Goal: Task Accomplishment & Management: Complete application form

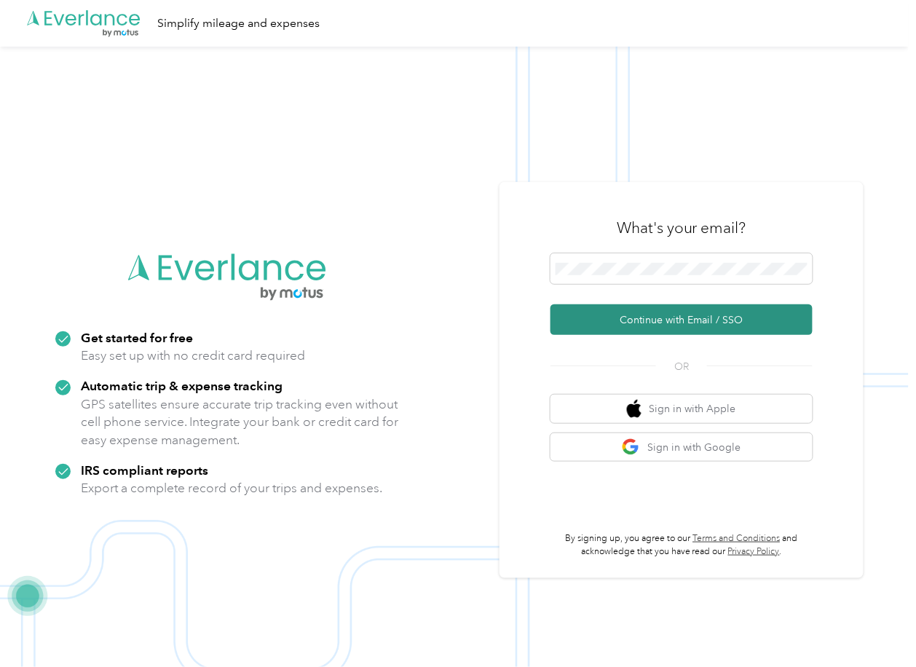
click at [613, 320] on button "Continue with Email / SSO" at bounding box center [681, 319] width 262 height 31
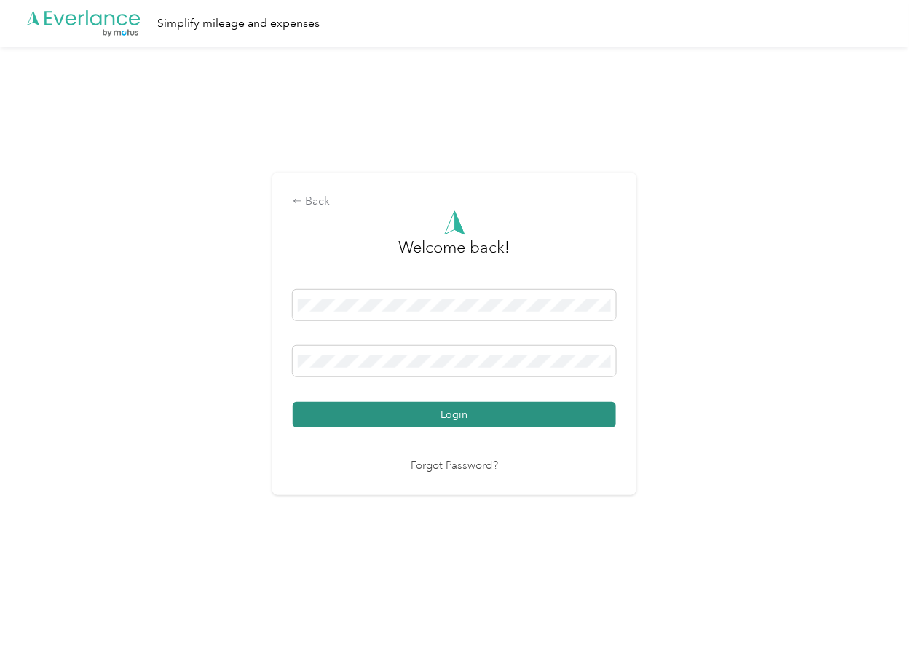
click at [371, 406] on button "Login" at bounding box center [454, 414] width 323 height 25
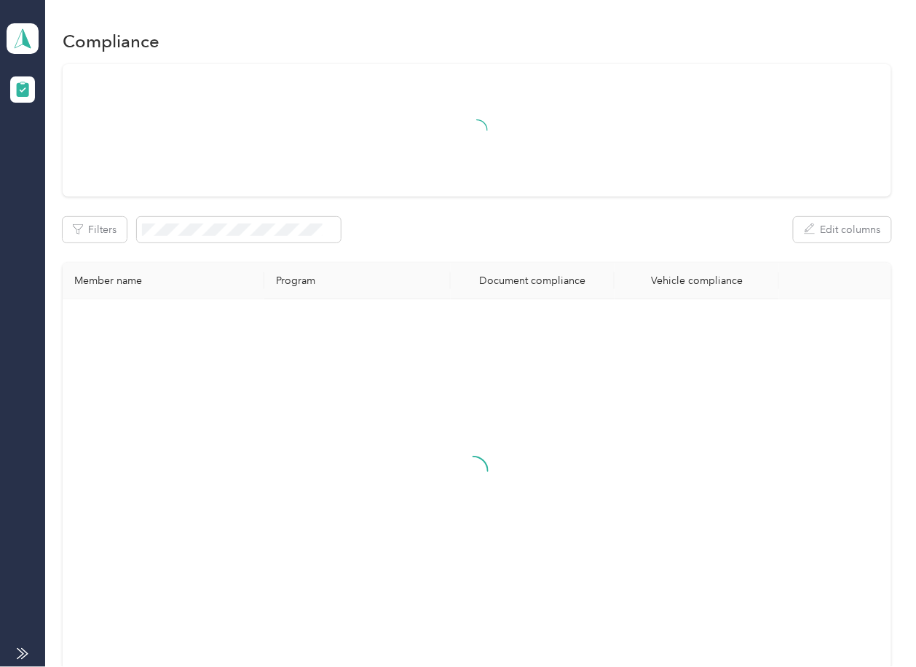
click at [478, 272] on div "Filters Edit columns Member name Program Document compliance Vehicle compliance" at bounding box center [477, 367] width 828 height 606
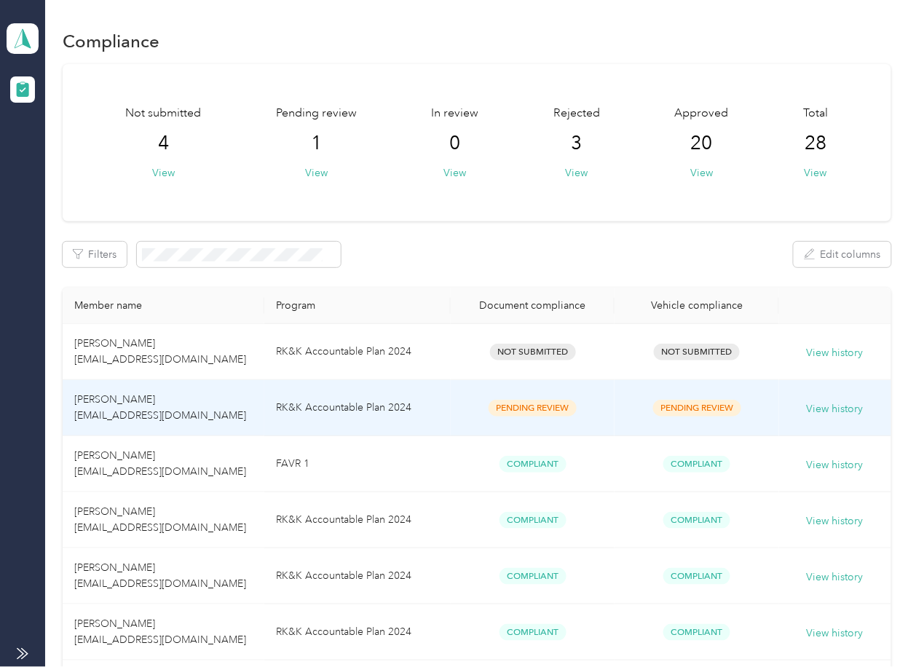
click at [443, 398] on td "RK&K Accountable Plan 2024" at bounding box center [357, 408] width 186 height 56
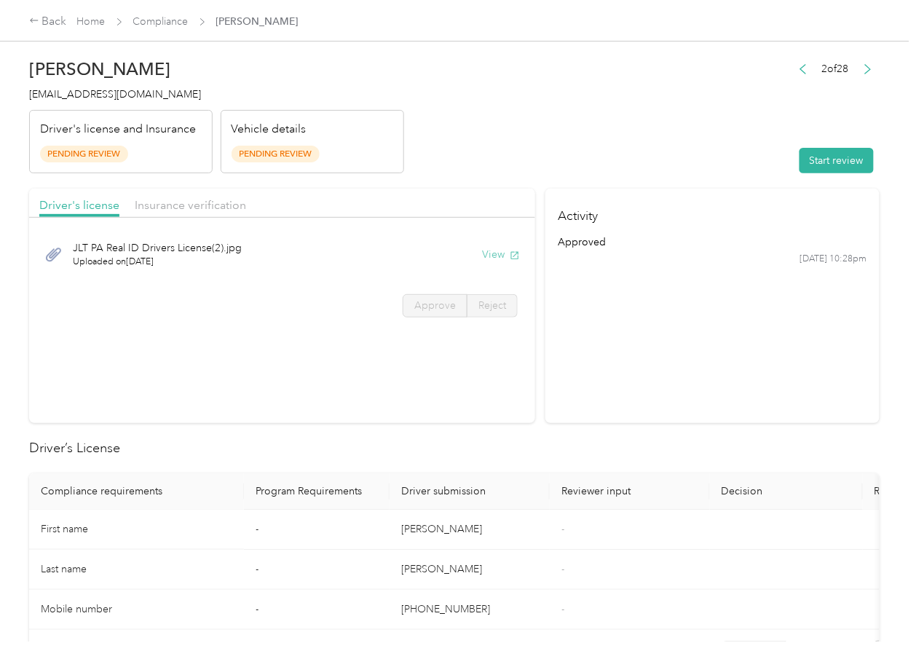
click at [494, 249] on button "View" at bounding box center [501, 254] width 38 height 15
drag, startPoint x: 394, startPoint y: 206, endPoint x: 272, endPoint y: 205, distance: 122.3
click at [394, 206] on div "Driver's license Insurance verification" at bounding box center [282, 203] width 506 height 29
click at [170, 198] on span "Insurance verification" at bounding box center [190, 205] width 111 height 14
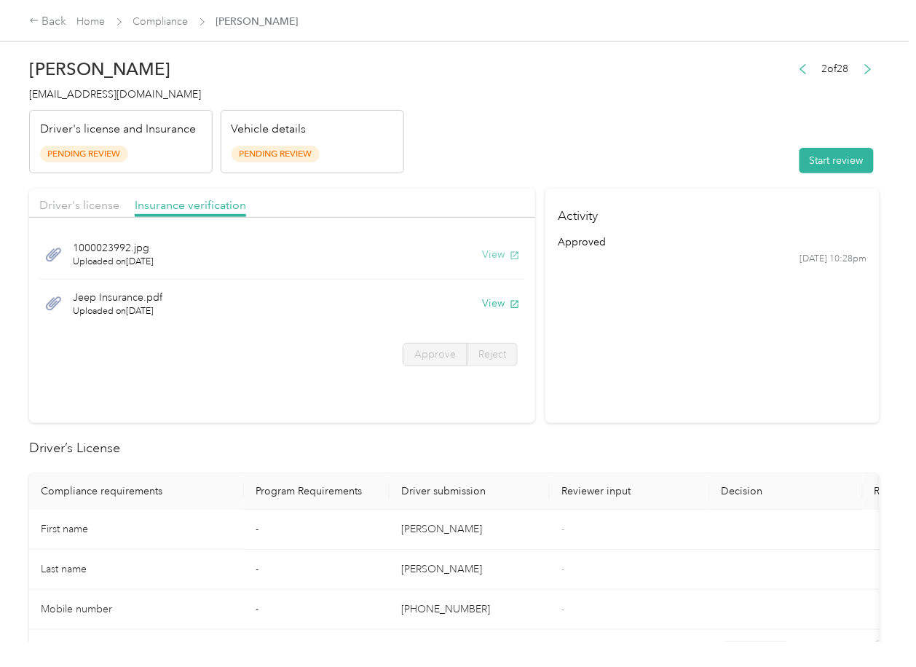
click at [487, 247] on button "View" at bounding box center [501, 254] width 38 height 15
click at [499, 304] on button "View" at bounding box center [501, 303] width 38 height 15
drag, startPoint x: 823, startPoint y: 162, endPoint x: 790, endPoint y: 175, distance: 36.0
click at [823, 162] on button "Start review" at bounding box center [836, 160] width 74 height 25
click at [91, 201] on span "Driver's license" at bounding box center [79, 205] width 80 height 14
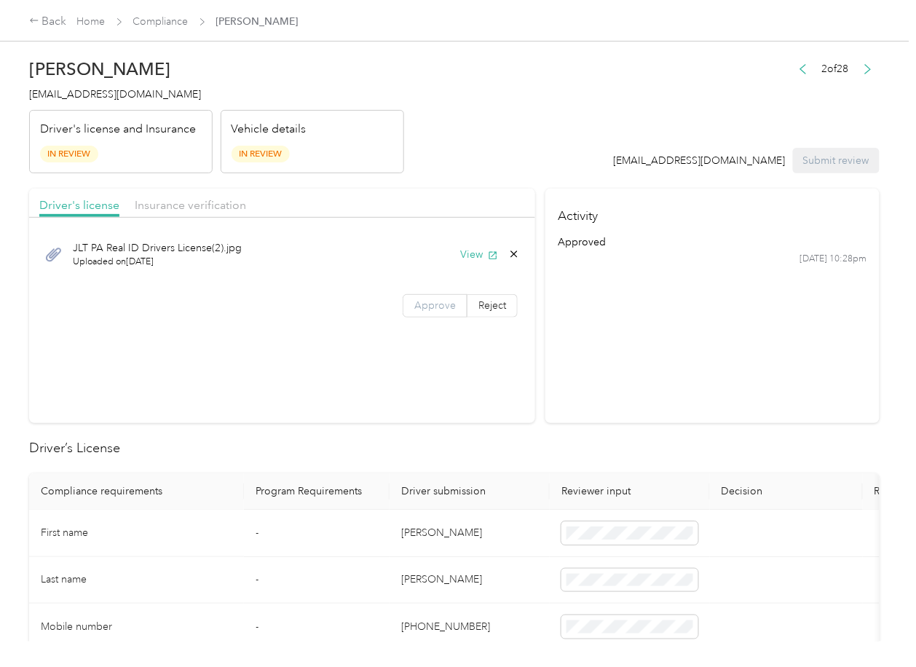
click at [434, 302] on span "Approve" at bounding box center [435, 305] width 42 height 12
click at [187, 205] on span "Insurance verification" at bounding box center [190, 205] width 111 height 14
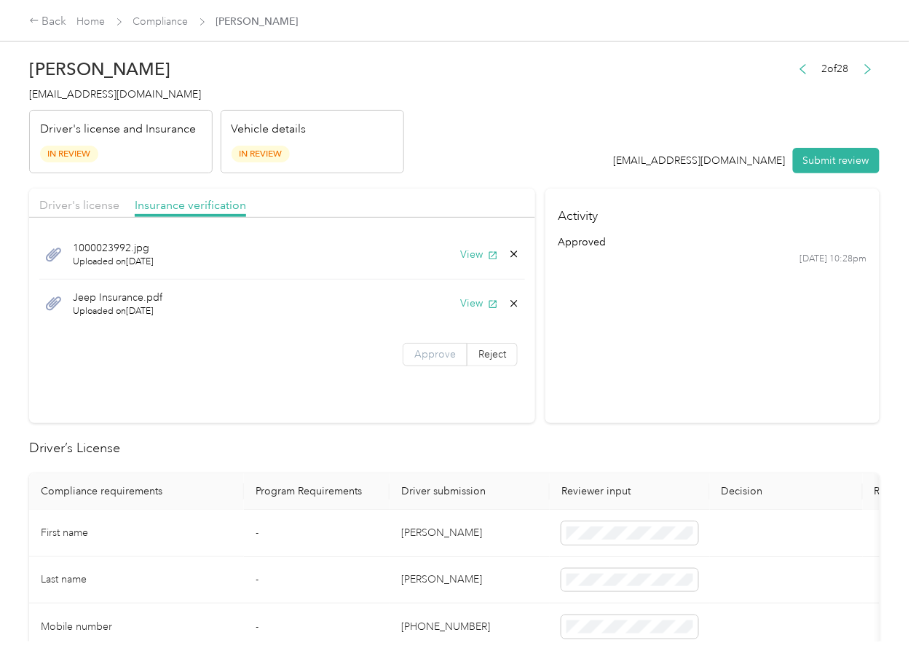
click at [427, 363] on label "Approve" at bounding box center [435, 354] width 65 height 23
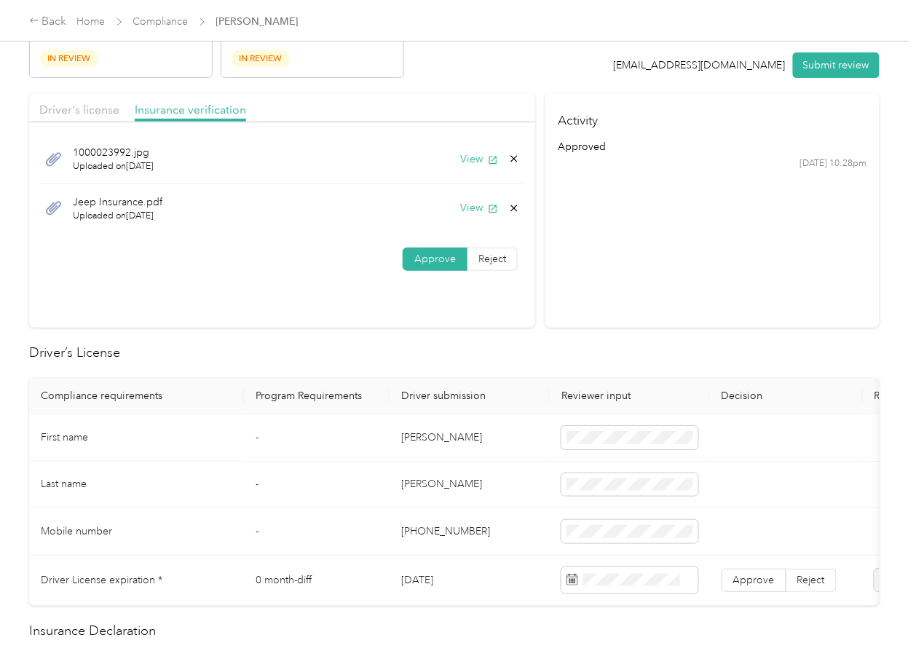
scroll to position [194, 0]
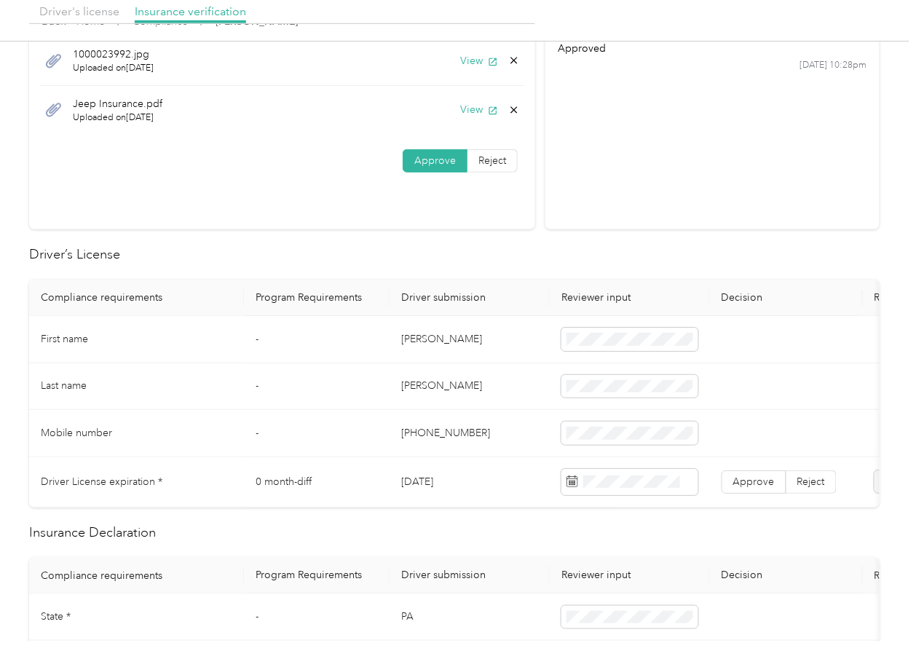
click at [441, 485] on td "[DATE]" at bounding box center [470, 482] width 160 height 50
copy td "[DATE]"
click at [441, 250] on h2 "Driver’s License" at bounding box center [454, 255] width 850 height 20
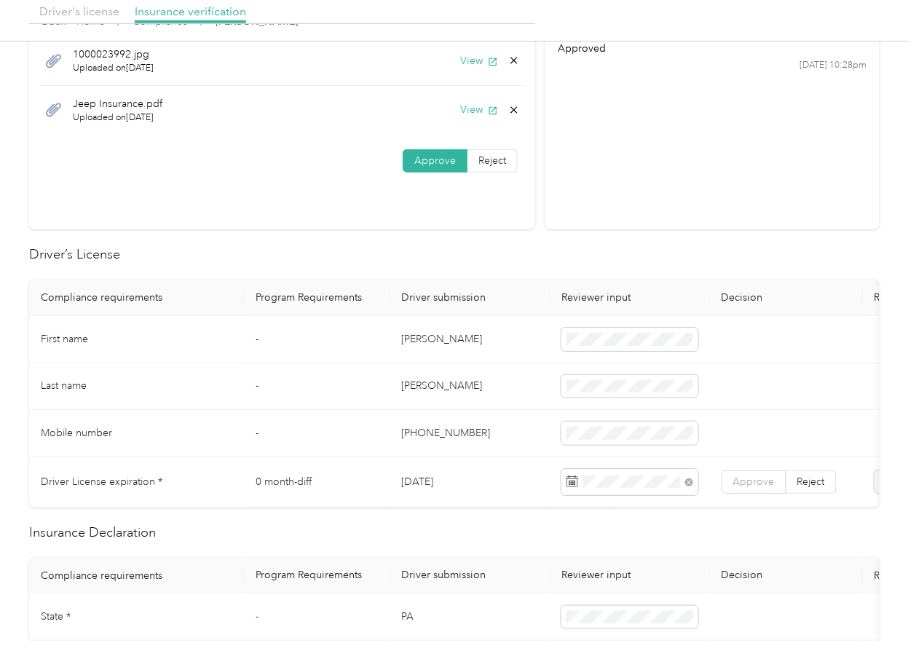
click at [739, 477] on span "Approve" at bounding box center [754, 481] width 42 height 12
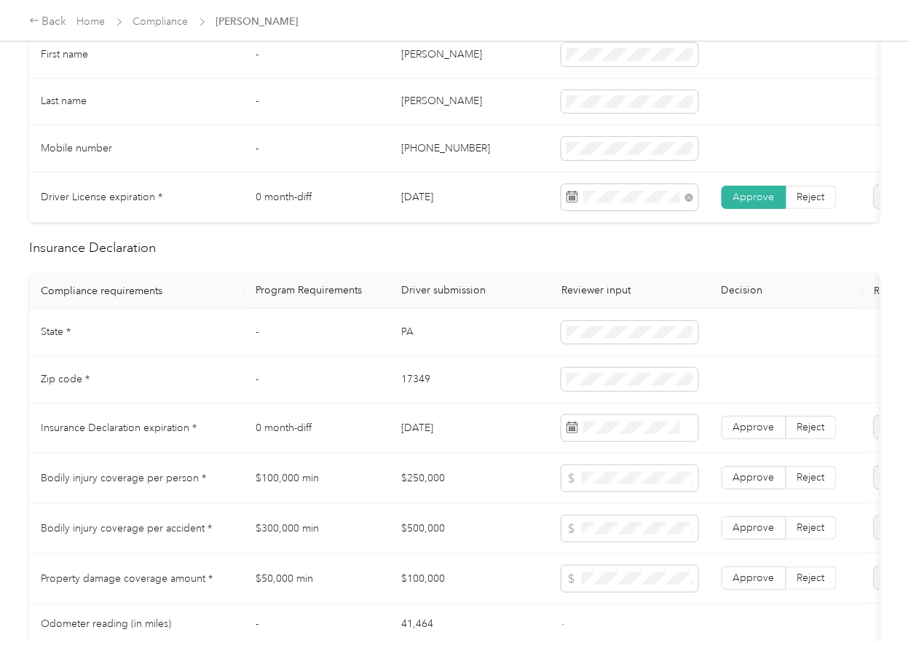
scroll to position [485, 0]
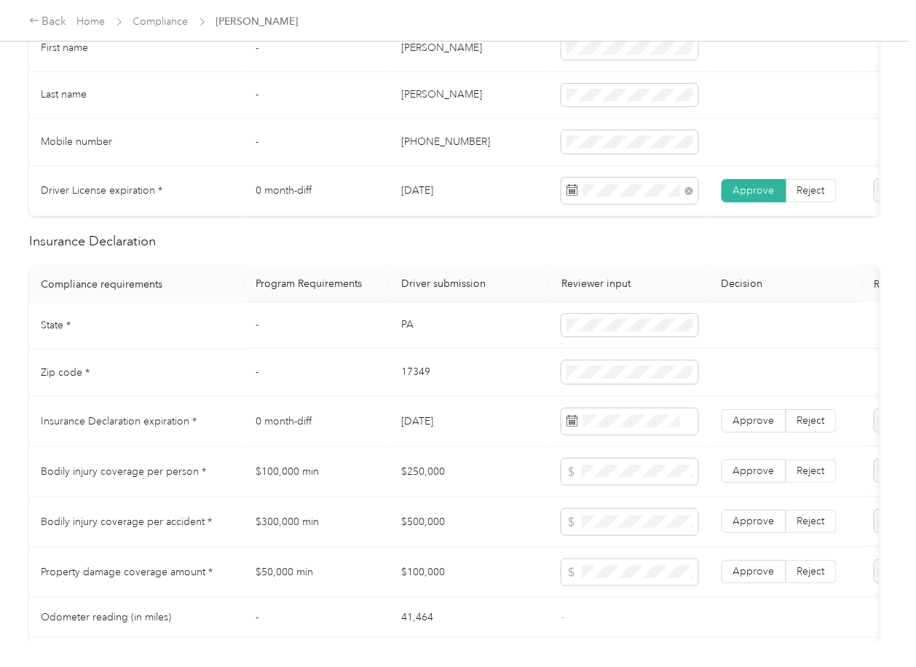
click at [403, 344] on td "PA" at bounding box center [470, 326] width 160 height 47
copy td "PA"
click at [612, 326] on td at bounding box center [630, 326] width 160 height 47
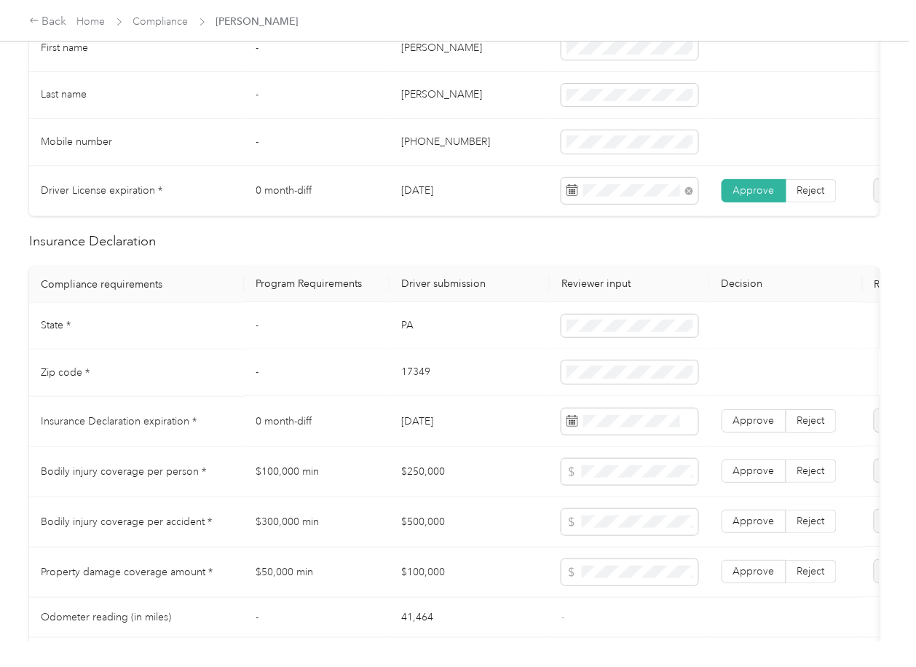
click at [421, 384] on td "17349" at bounding box center [470, 372] width 160 height 47
copy td "17349"
click at [624, 427] on span at bounding box center [629, 421] width 137 height 26
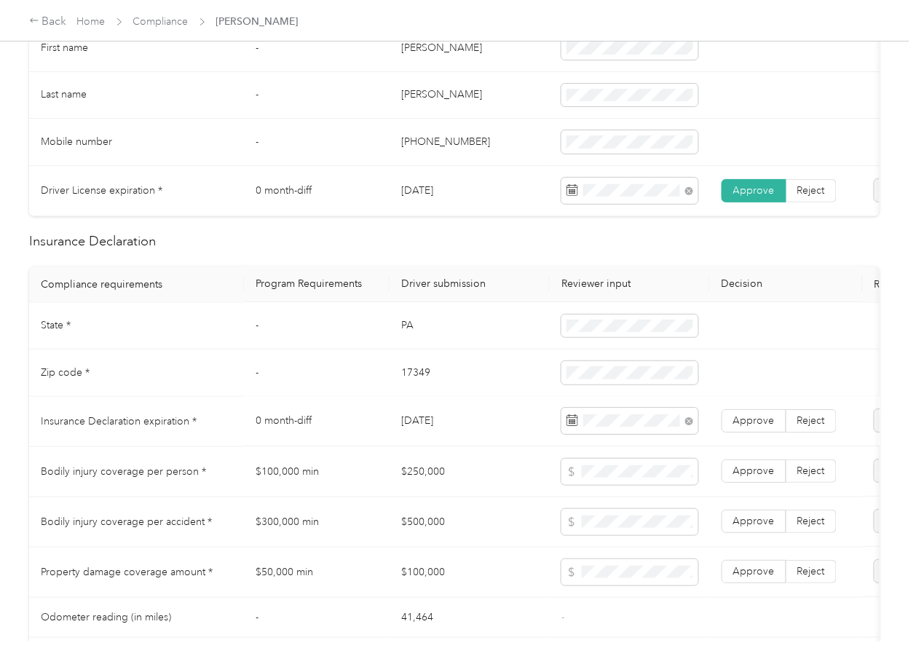
drag, startPoint x: 397, startPoint y: 396, endPoint x: 410, endPoint y: 402, distance: 14.3
click at [398, 397] on td "17349" at bounding box center [470, 372] width 160 height 47
click at [749, 427] on span "Approve" at bounding box center [754, 421] width 42 height 12
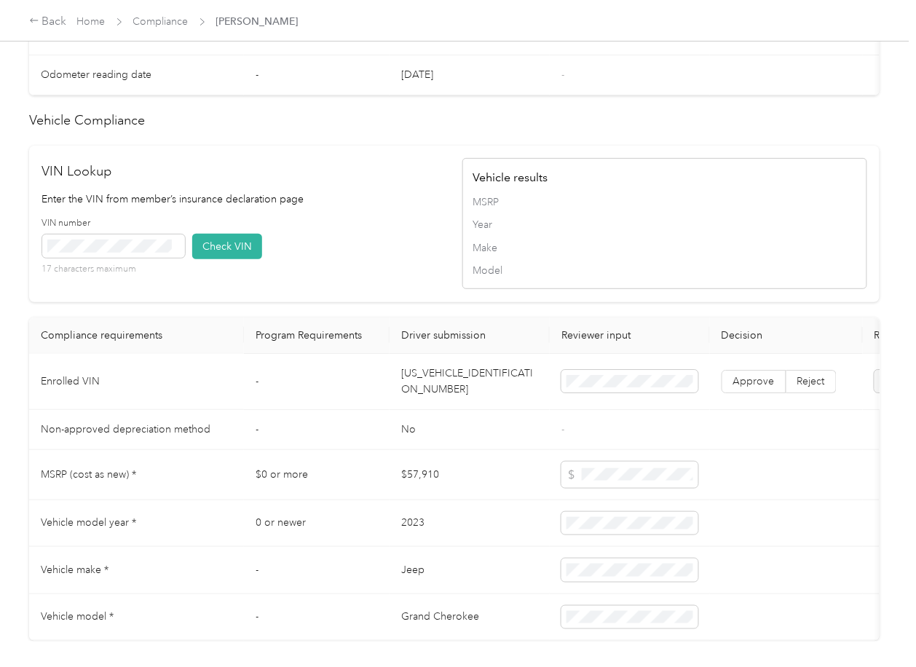
click at [445, 401] on td "[US_VEHICLE_IDENTIFICATION_NUMBER]" at bounding box center [470, 382] width 160 height 56
drag, startPoint x: 445, startPoint y: 401, endPoint x: 135, endPoint y: 382, distance: 310.1
click at [445, 402] on td "[US_VEHICLE_IDENTIFICATION_NUMBER]" at bounding box center [470, 382] width 160 height 56
copy td "[US_VEHICLE_IDENTIFICATION_NUMBER]"
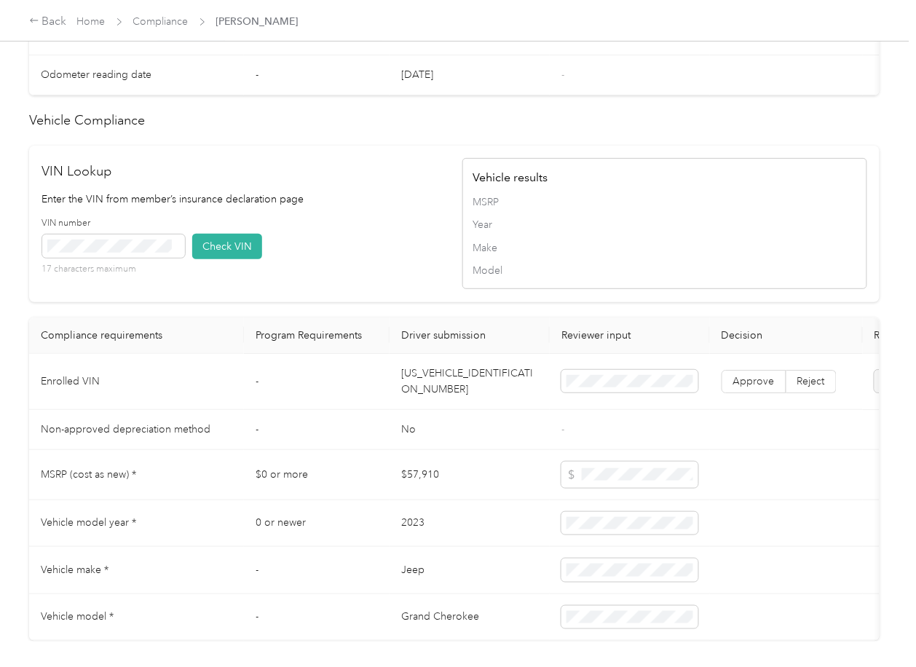
drag, startPoint x: 417, startPoint y: 261, endPoint x: 336, endPoint y: 273, distance: 81.8
click at [418, 261] on div "VIN number 17 characters maximum Check VIN" at bounding box center [244, 251] width 405 height 69
click at [216, 259] on button "Check VIN" at bounding box center [227, 246] width 70 height 25
click at [740, 387] on span "Approve" at bounding box center [754, 381] width 42 height 12
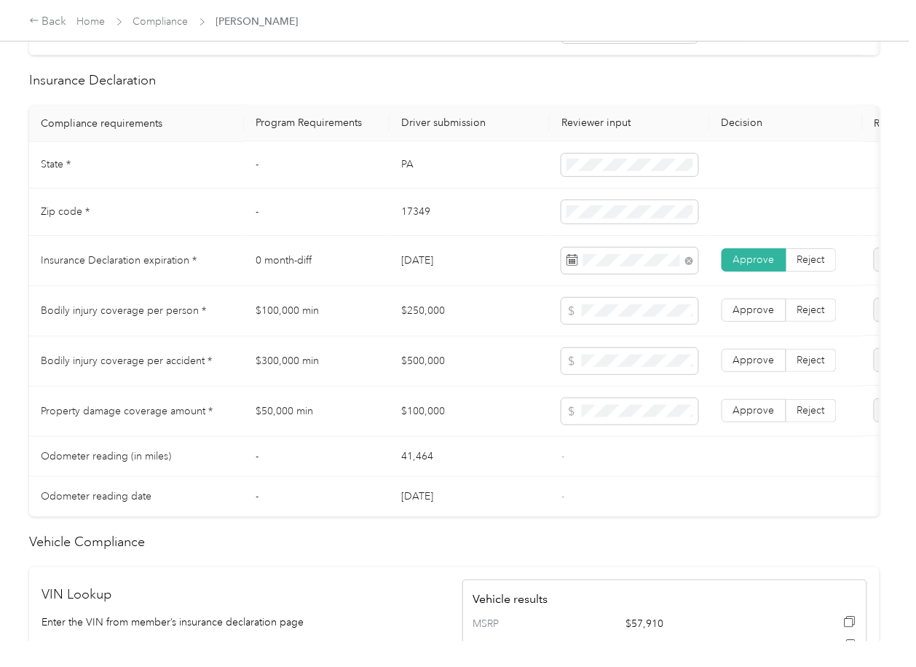
scroll to position [644, 0]
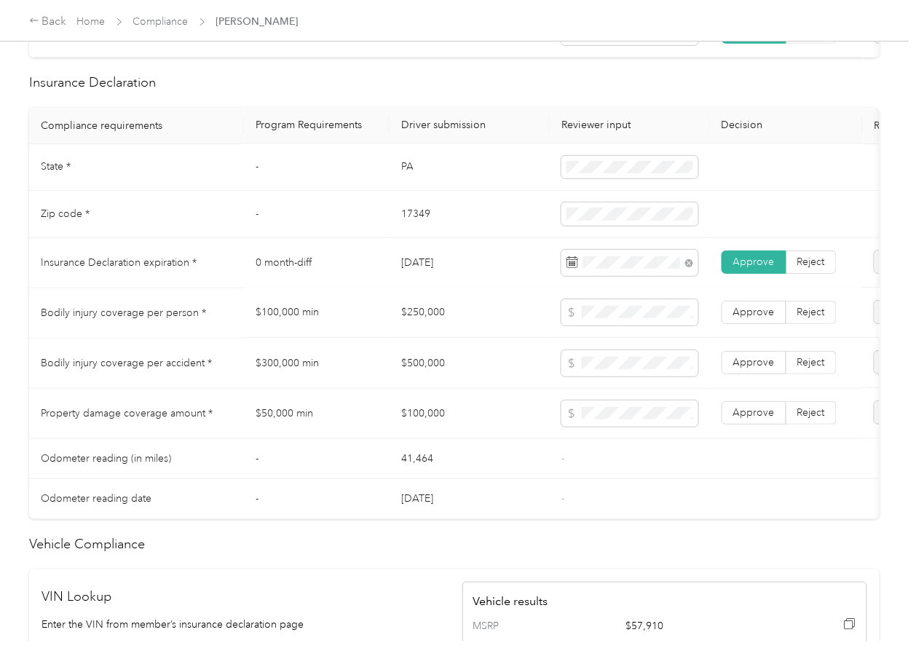
click at [408, 320] on td "$250,000" at bounding box center [470, 313] width 160 height 50
copy td "$250,000"
click at [635, 312] on td at bounding box center [630, 313] width 160 height 50
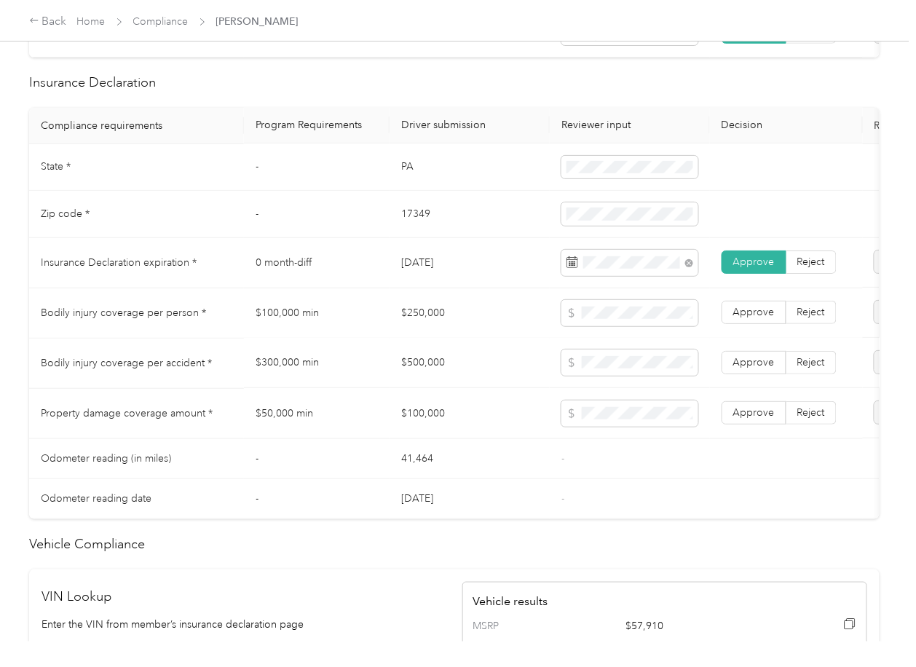
click at [438, 374] on td "$500,000" at bounding box center [470, 364] width 160 height 50
copy td "$500,000"
click at [606, 367] on span at bounding box center [629, 363] width 137 height 26
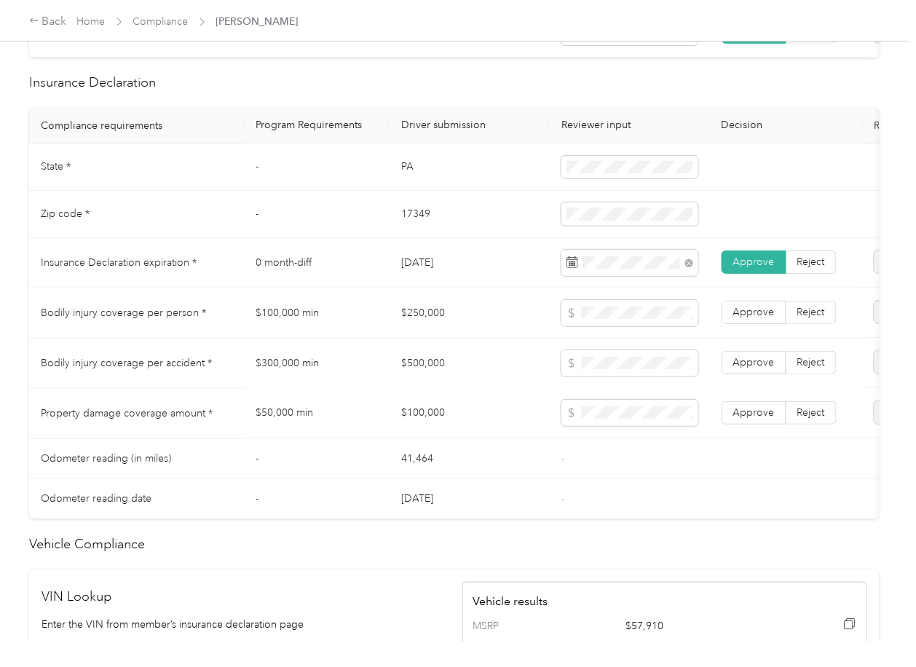
click at [417, 427] on td "$100,000" at bounding box center [470, 414] width 160 height 50
copy td "$100,000"
click at [728, 425] on label "Approve" at bounding box center [754, 413] width 65 height 23
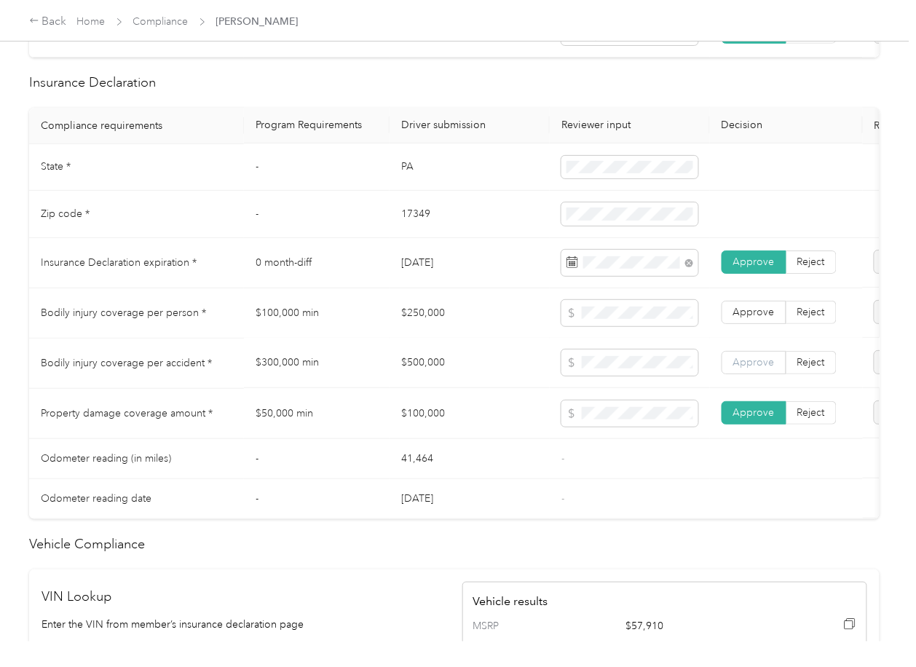
click at [740, 369] on span "Approve" at bounding box center [754, 363] width 42 height 12
click at [747, 319] on span "Approve" at bounding box center [754, 313] width 42 height 12
click at [557, 432] on td at bounding box center [630, 414] width 160 height 50
click at [465, 459] on td "41,464" at bounding box center [470, 459] width 160 height 40
click at [318, 277] on td "0 month-diff" at bounding box center [317, 263] width 146 height 50
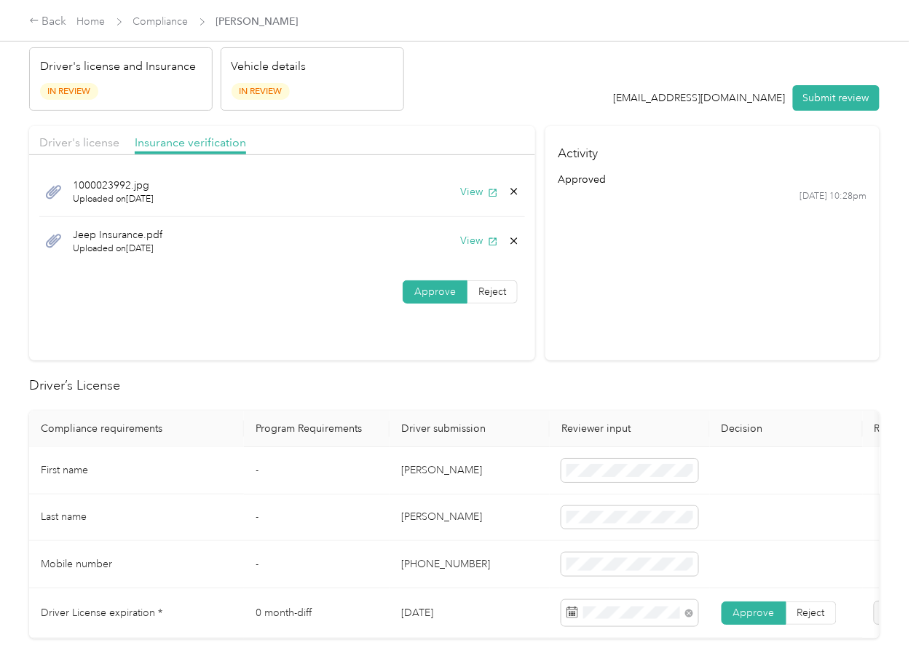
scroll to position [0, 0]
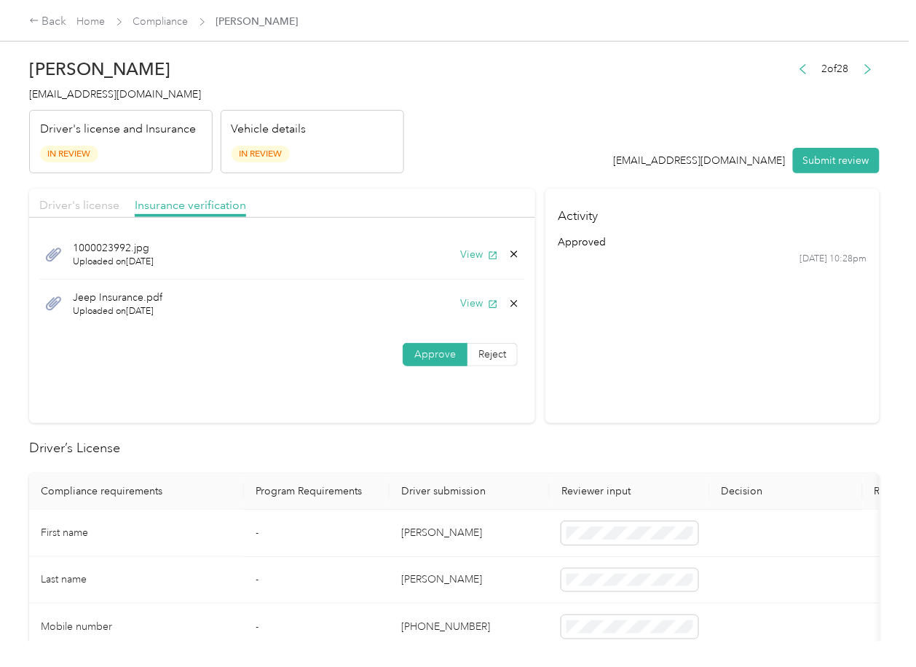
click at [77, 203] on span "Driver's license" at bounding box center [79, 205] width 80 height 14
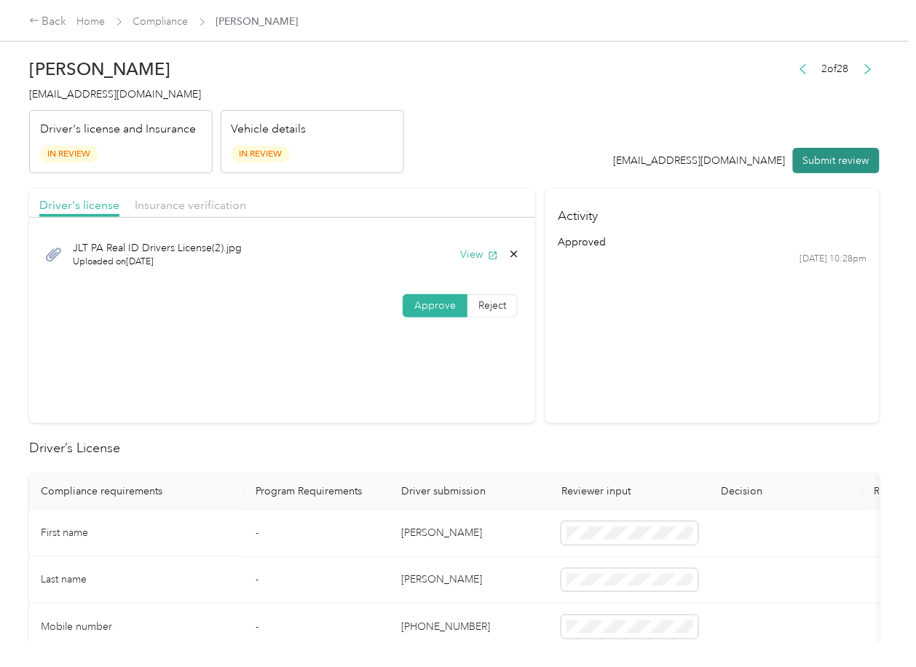
click at [814, 155] on button "Submit review" at bounding box center [836, 160] width 87 height 25
click at [73, 92] on span "[EMAIL_ADDRESS][DOMAIN_NAME]" at bounding box center [115, 94] width 172 height 12
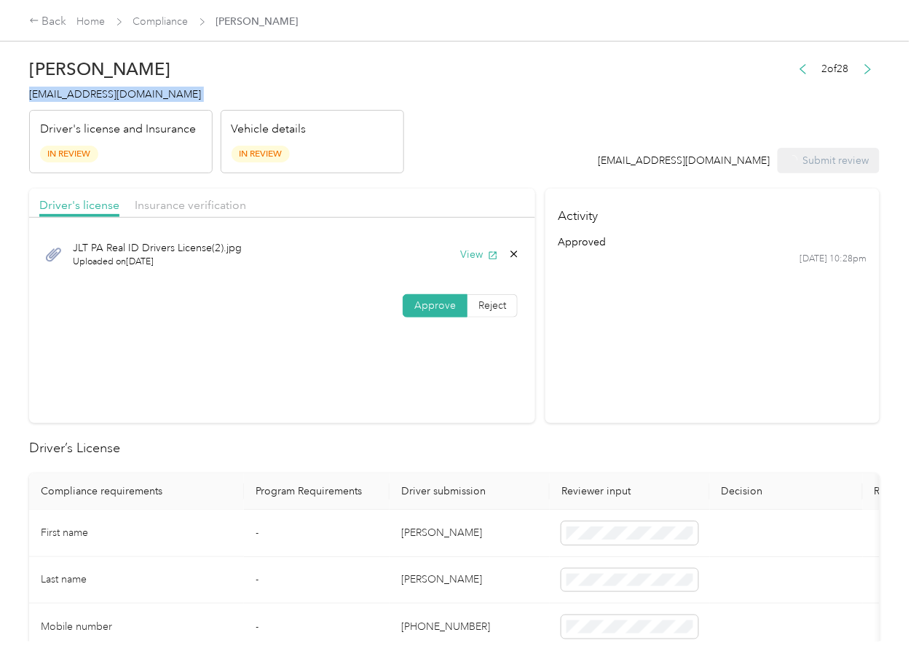
copy span "[EMAIL_ADDRESS][DOMAIN_NAME]"
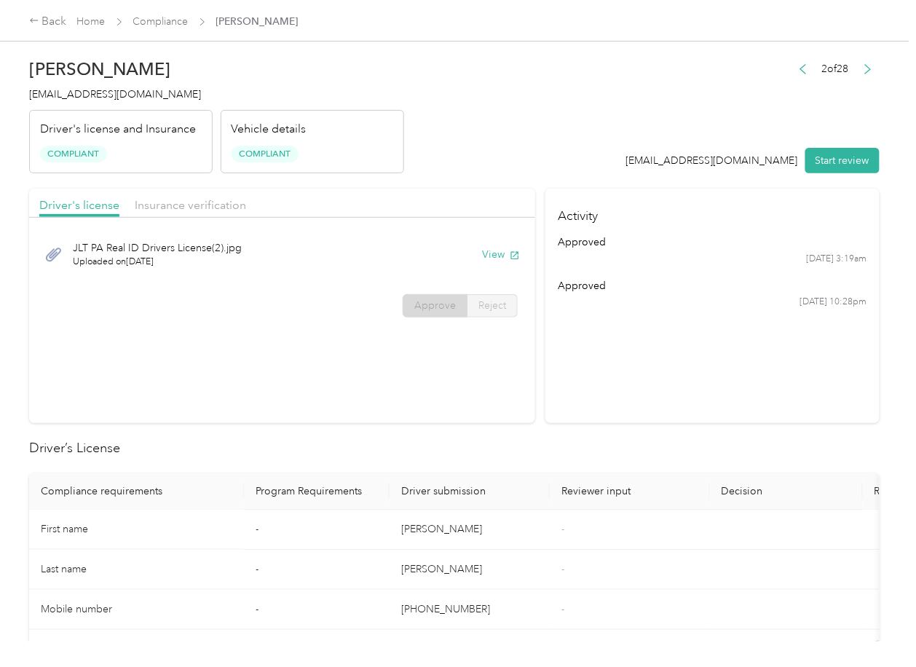
drag, startPoint x: 491, startPoint y: 409, endPoint x: 403, endPoint y: 191, distance: 234.6
click at [491, 409] on section "Driver's license Insurance verification JLT PA Real ID Drivers License(2).jpg U…" at bounding box center [282, 306] width 506 height 234
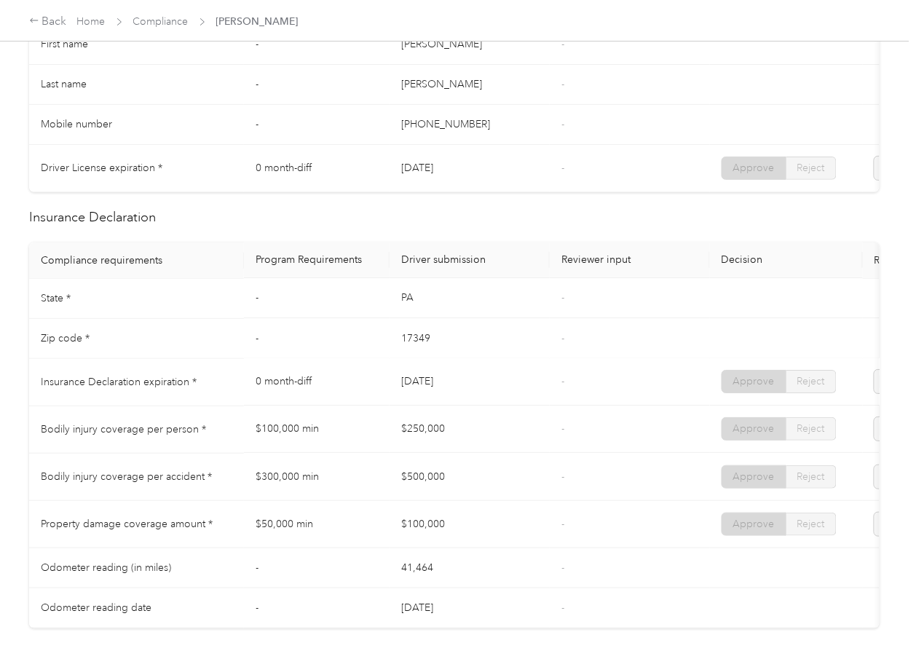
drag, startPoint x: 521, startPoint y: 393, endPoint x: 457, endPoint y: 427, distance: 72.3
click at [543, 393] on tr "Insurance Declaration expiration * 0 month-diff [DATE] - Approve Reject" at bounding box center [542, 382] width 1027 height 47
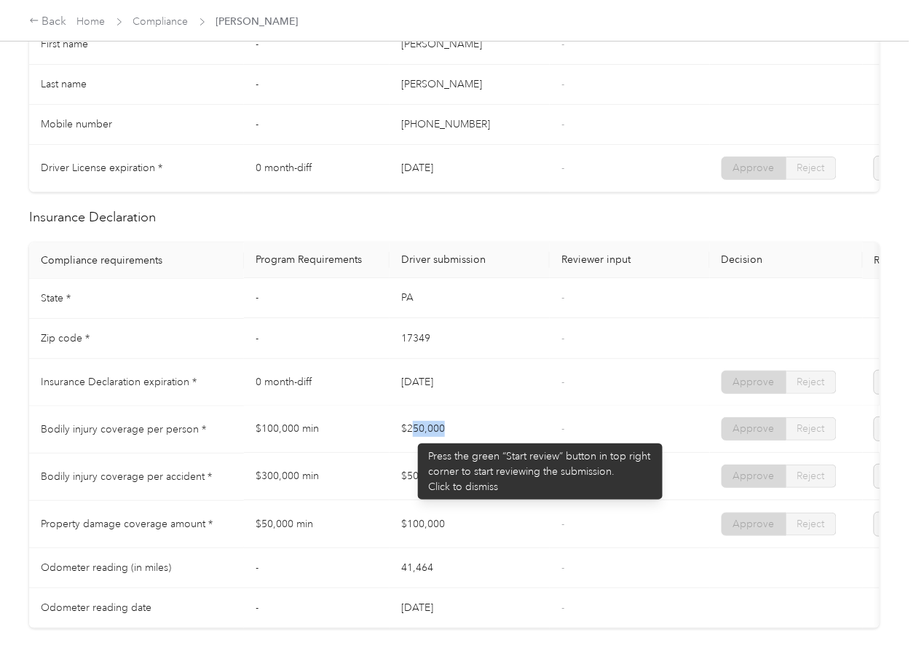
drag, startPoint x: 411, startPoint y: 436, endPoint x: 521, endPoint y: 436, distance: 109.9
click at [521, 436] on td "$250,000" at bounding box center [470, 429] width 160 height 47
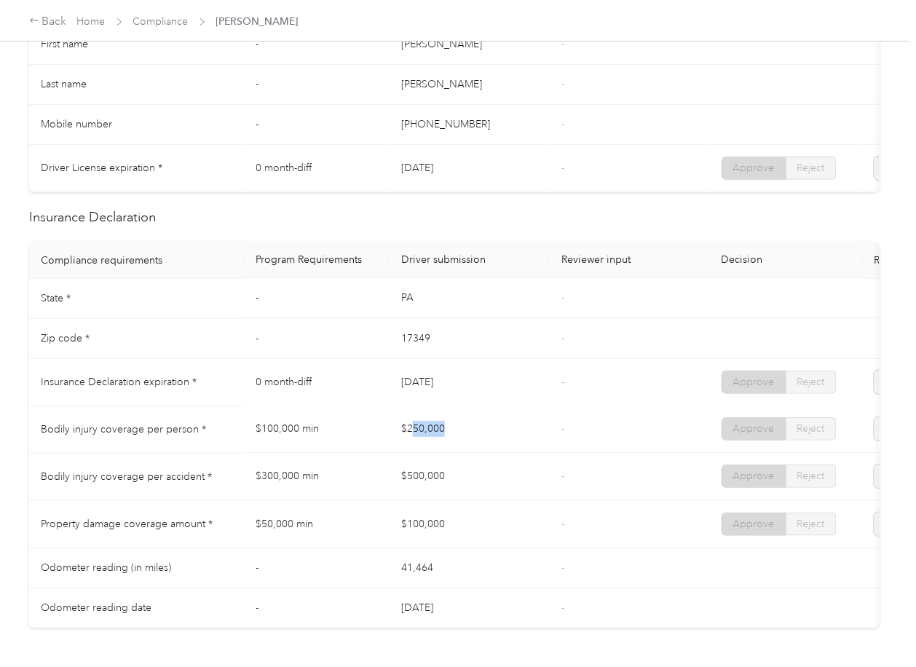
click at [521, 436] on td "$250,000" at bounding box center [470, 429] width 160 height 47
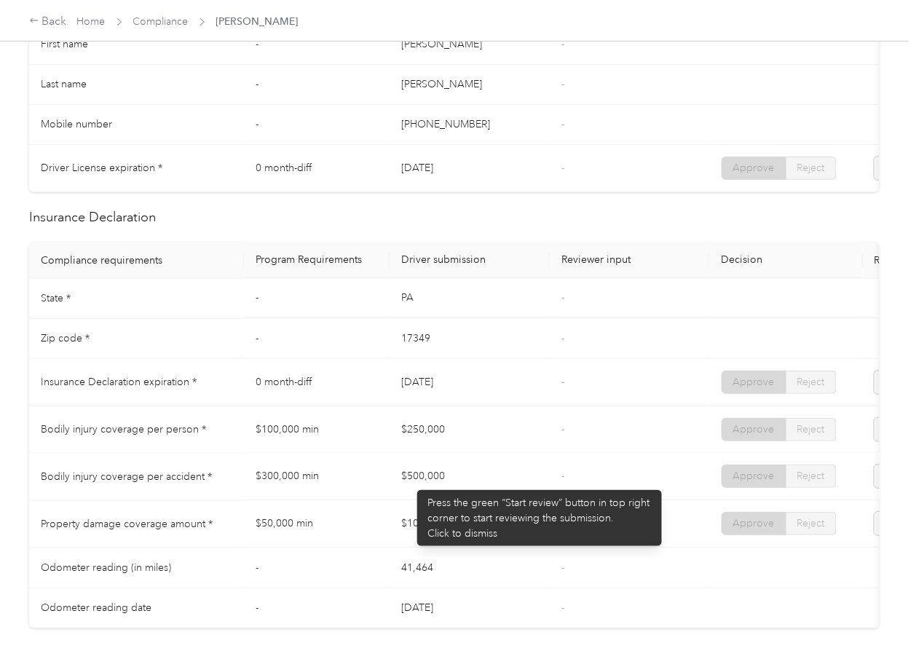
drag, startPoint x: 394, startPoint y: 491, endPoint x: 456, endPoint y: 499, distance: 62.4
click at [454, 494] on td "$500,000" at bounding box center [470, 477] width 160 height 47
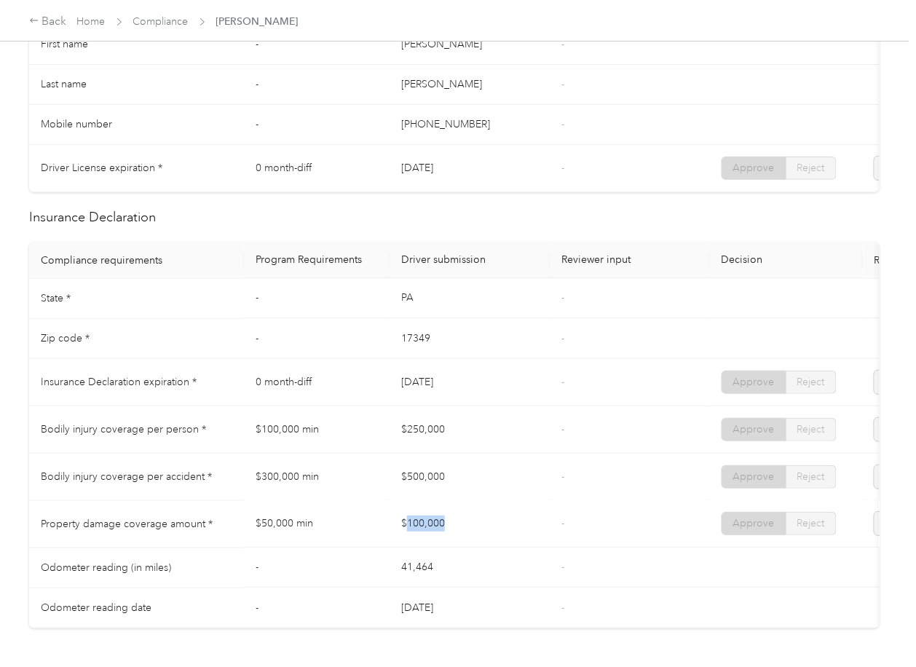
drag, startPoint x: 416, startPoint y: 537, endPoint x: 567, endPoint y: 530, distance: 151.6
click at [518, 537] on td "$100,000" at bounding box center [470, 524] width 160 height 47
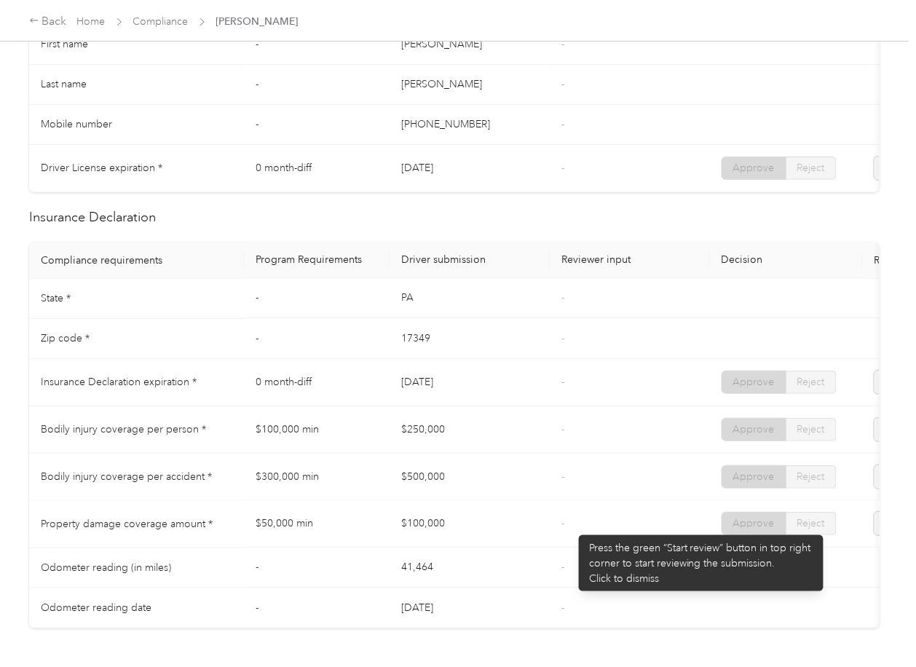
click at [572, 528] on td "-" at bounding box center [630, 524] width 160 height 47
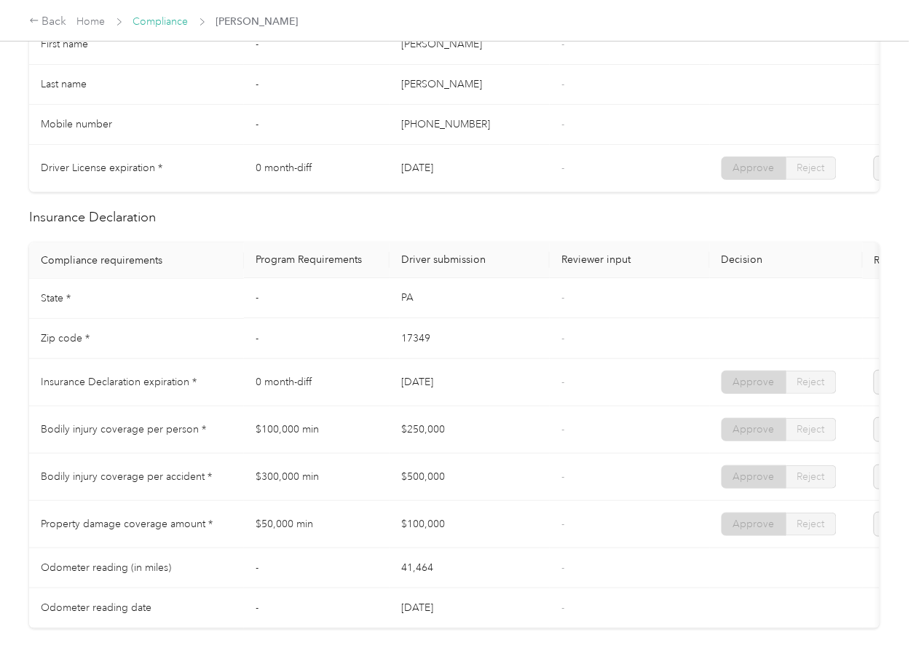
click at [154, 21] on link "Compliance" at bounding box center [160, 21] width 55 height 12
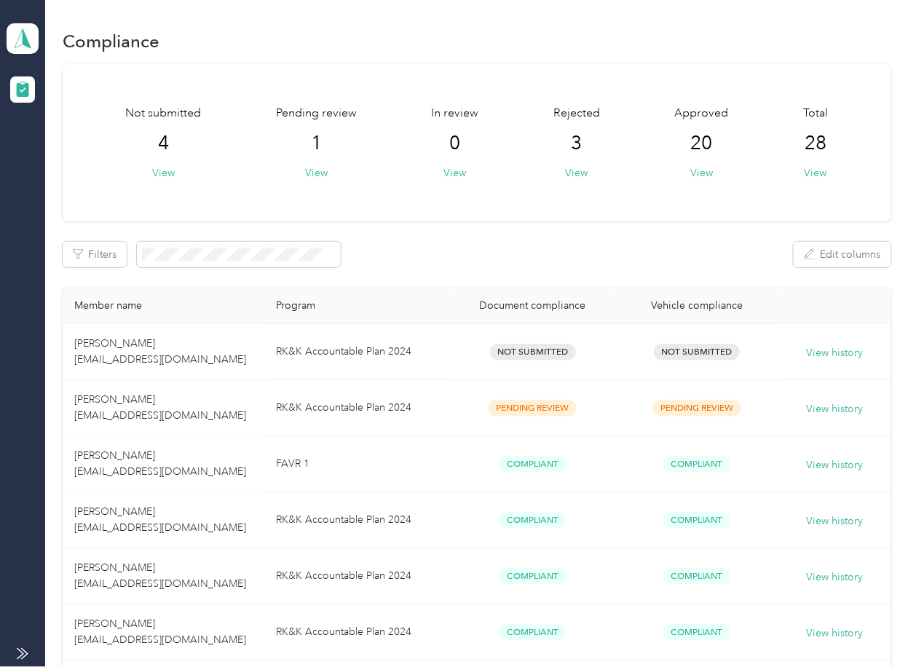
click at [406, 288] on th "Program" at bounding box center [357, 306] width 186 height 36
click at [26, 39] on polygon at bounding box center [27, 37] width 8 height 19
click at [90, 159] on div "Log out" at bounding box center [160, 152] width 286 height 25
